Goal: Information Seeking & Learning: Learn about a topic

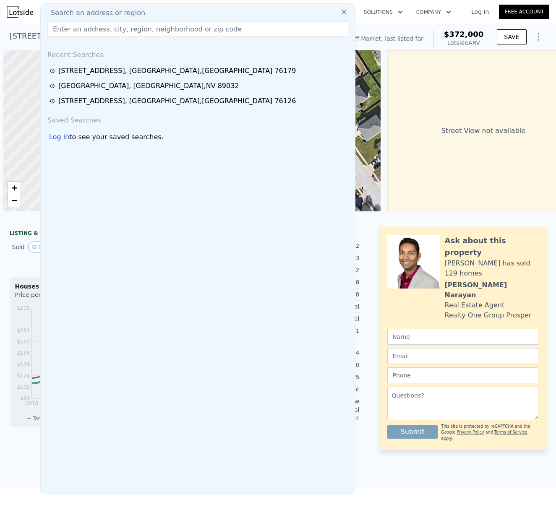
scroll to position [0, 3]
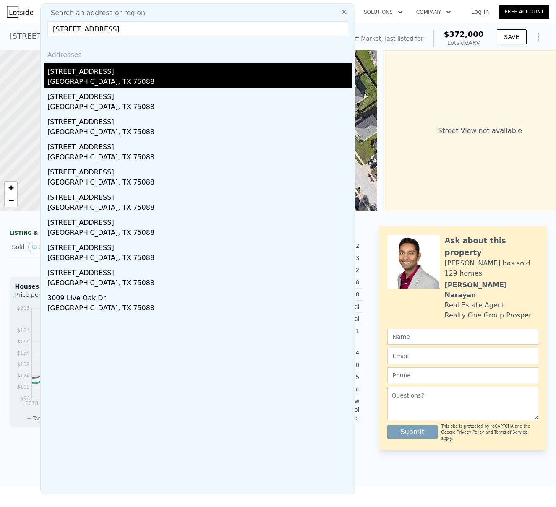
type input "[STREET_ADDRESS]"
click at [82, 72] on div "[STREET_ADDRESS]" at bounding box center [199, 69] width 304 height 13
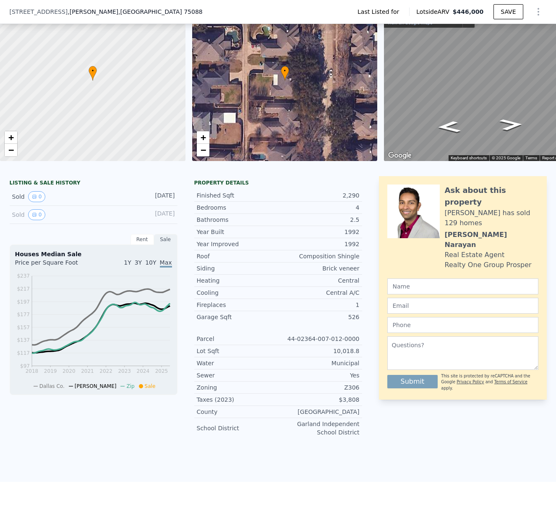
scroll to position [525, 0]
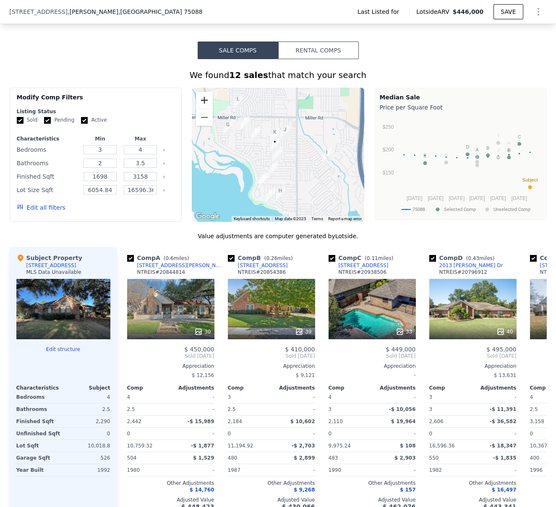
click at [199, 104] on button "Zoom in" at bounding box center [204, 100] width 17 height 17
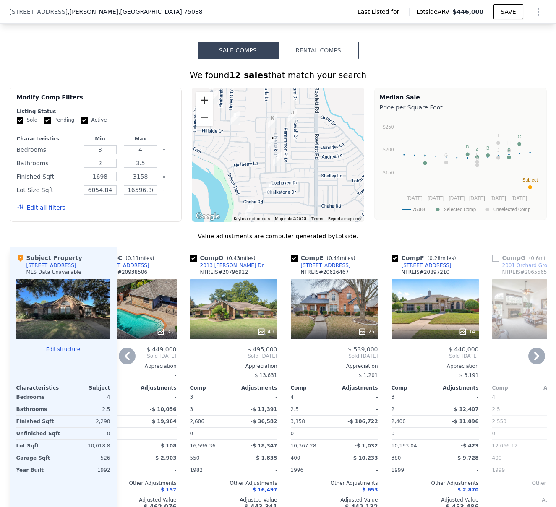
scroll to position [528, 0]
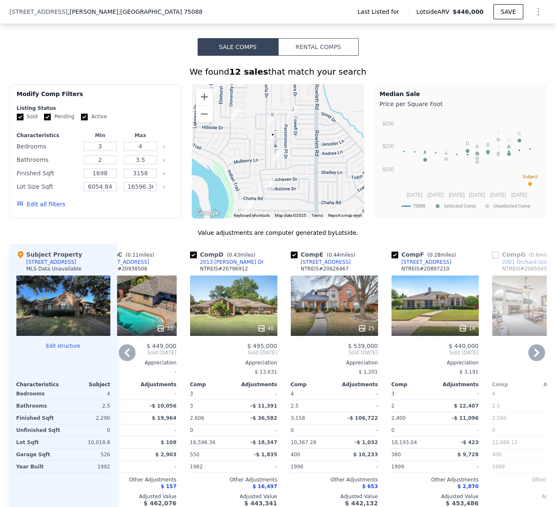
click at [429, 303] on div "14" at bounding box center [434, 306] width 87 height 60
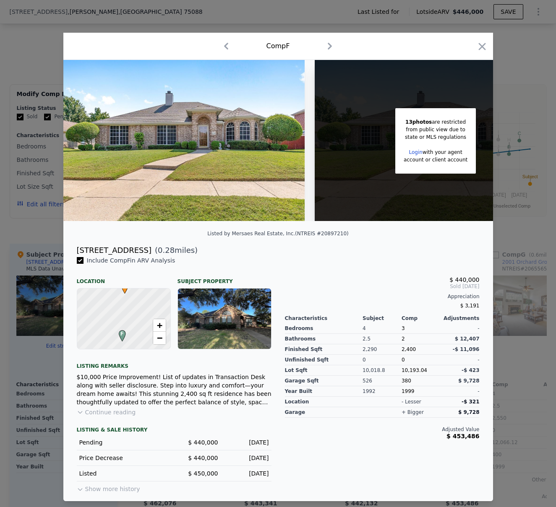
drag, startPoint x: 144, startPoint y: 254, endPoint x: 73, endPoint y: 254, distance: 70.9
click at [73, 254] on div "[STREET_ADDRESS] ( 0.28 miles)" at bounding box center [278, 251] width 416 height 12
copy div "[STREET_ADDRESS]"
click at [99, 420] on div "LISTING & SALE HISTORY Pending $ 440,000 [DATE] Price Decrease $ 440,000 [DATE]…" at bounding box center [174, 456] width 195 height 78
click at [100, 417] on button "Continue reading" at bounding box center [106, 412] width 59 height 8
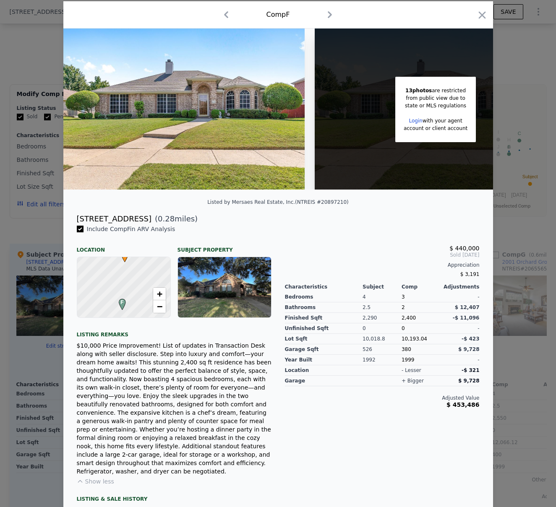
scroll to position [27, 0]
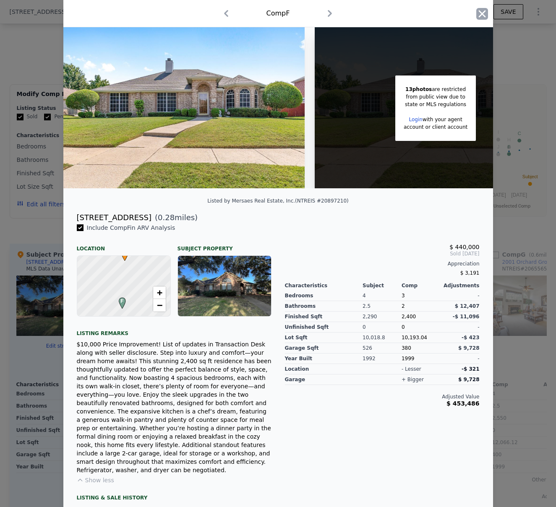
click at [478, 10] on icon "button" at bounding box center [482, 14] width 12 height 12
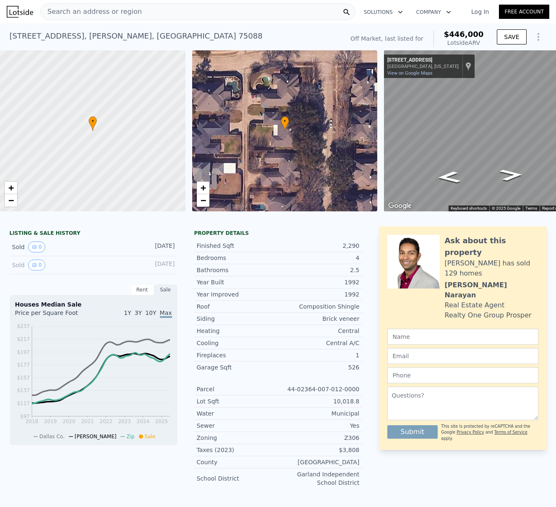
click at [100, 15] on span "Search an address or region" at bounding box center [91, 12] width 101 height 10
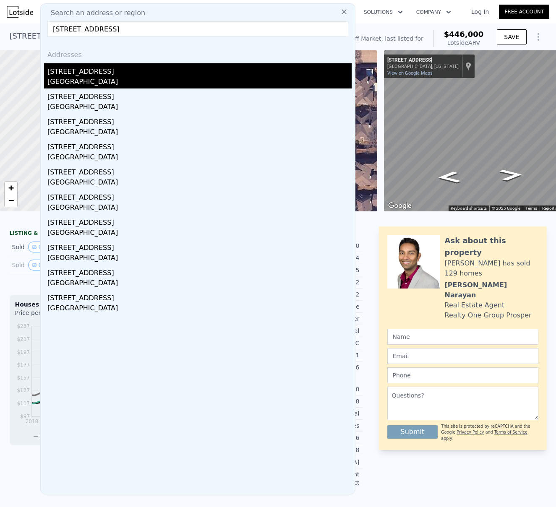
type input "[STREET_ADDRESS]"
click at [90, 78] on div "[GEOGRAPHIC_DATA]" at bounding box center [199, 83] width 304 height 12
type input "5"
type input "1848"
type input "2938"
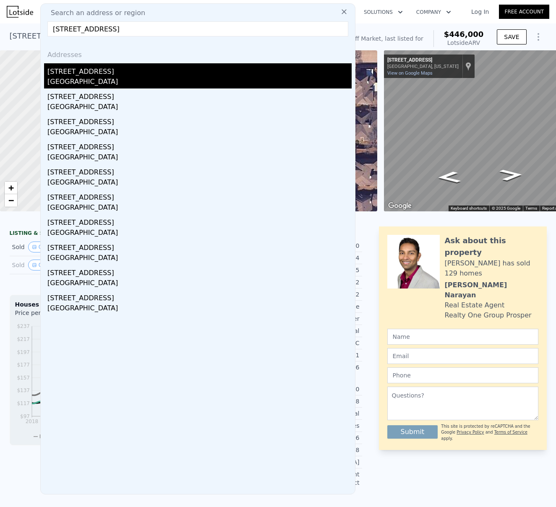
type input "5270.76"
type input "7884.36"
type input "$ 372,000"
type input "$ 194,593"
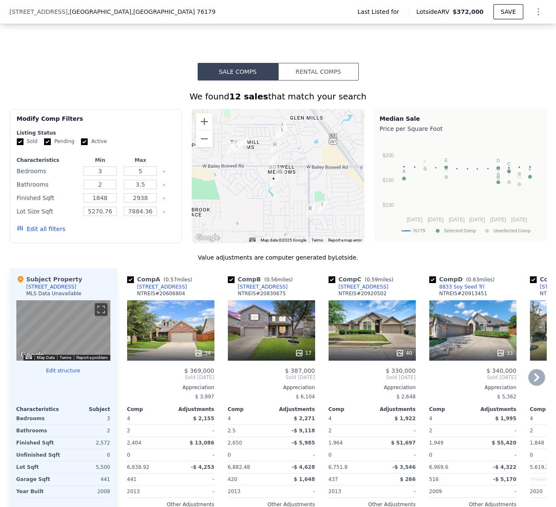
scroll to position [458, 0]
click at [534, 374] on icon at bounding box center [536, 378] width 5 height 8
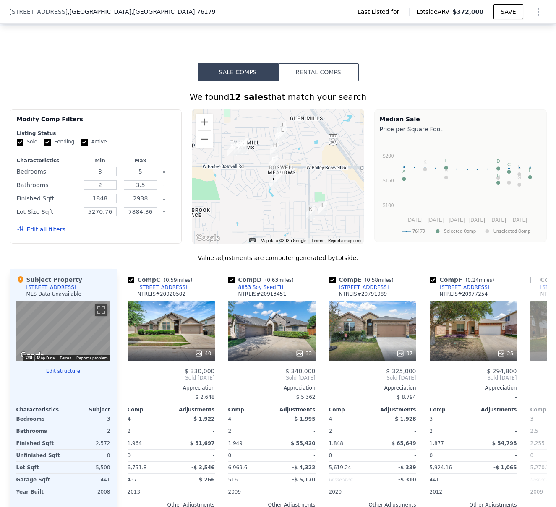
scroll to position [0, 201]
click at [534, 374] on icon at bounding box center [536, 378] width 5 height 8
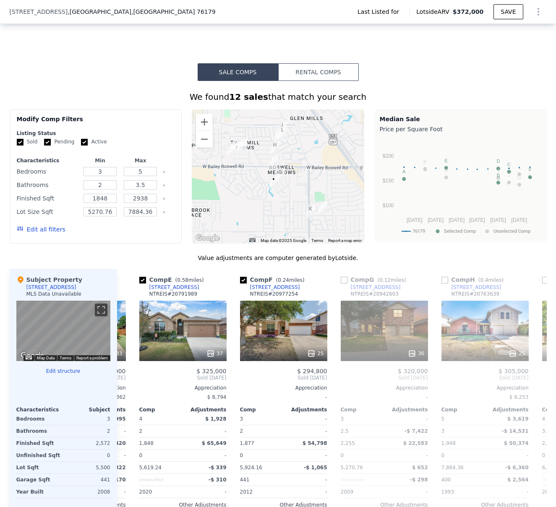
scroll to position [0, 403]
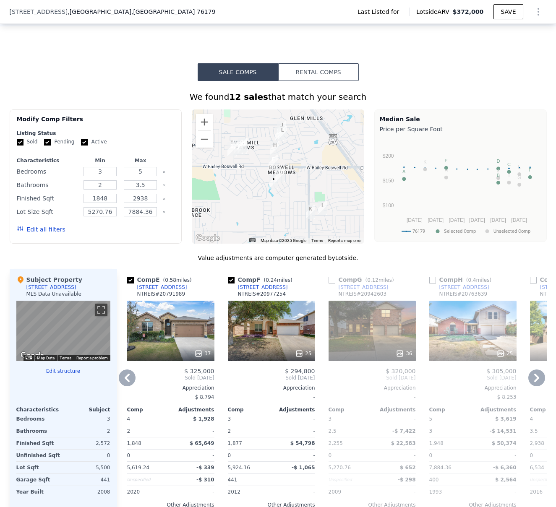
click at [382, 330] on div "36" at bounding box center [371, 331] width 87 height 60
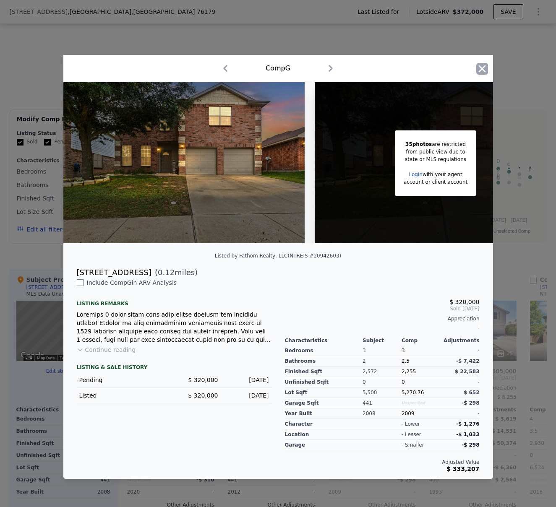
click at [482, 63] on icon "button" at bounding box center [482, 69] width 12 height 12
